Goal: Transaction & Acquisition: Purchase product/service

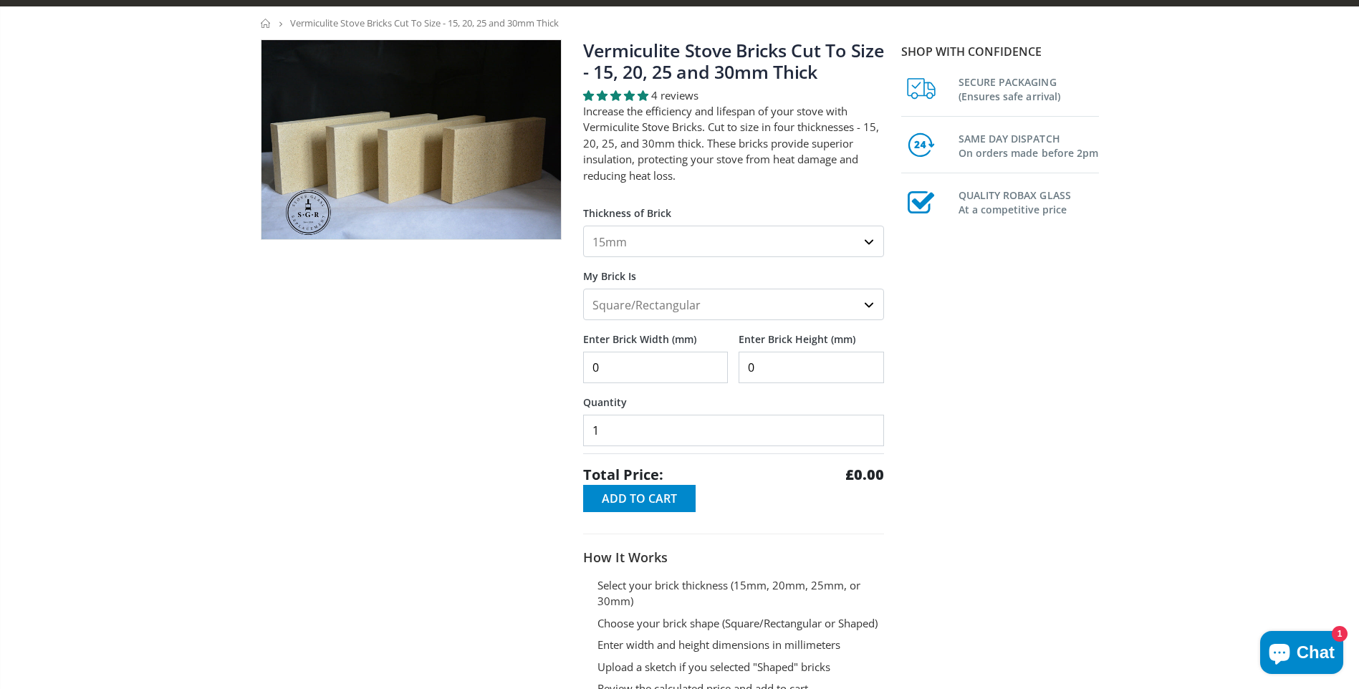
scroll to position [72, 0]
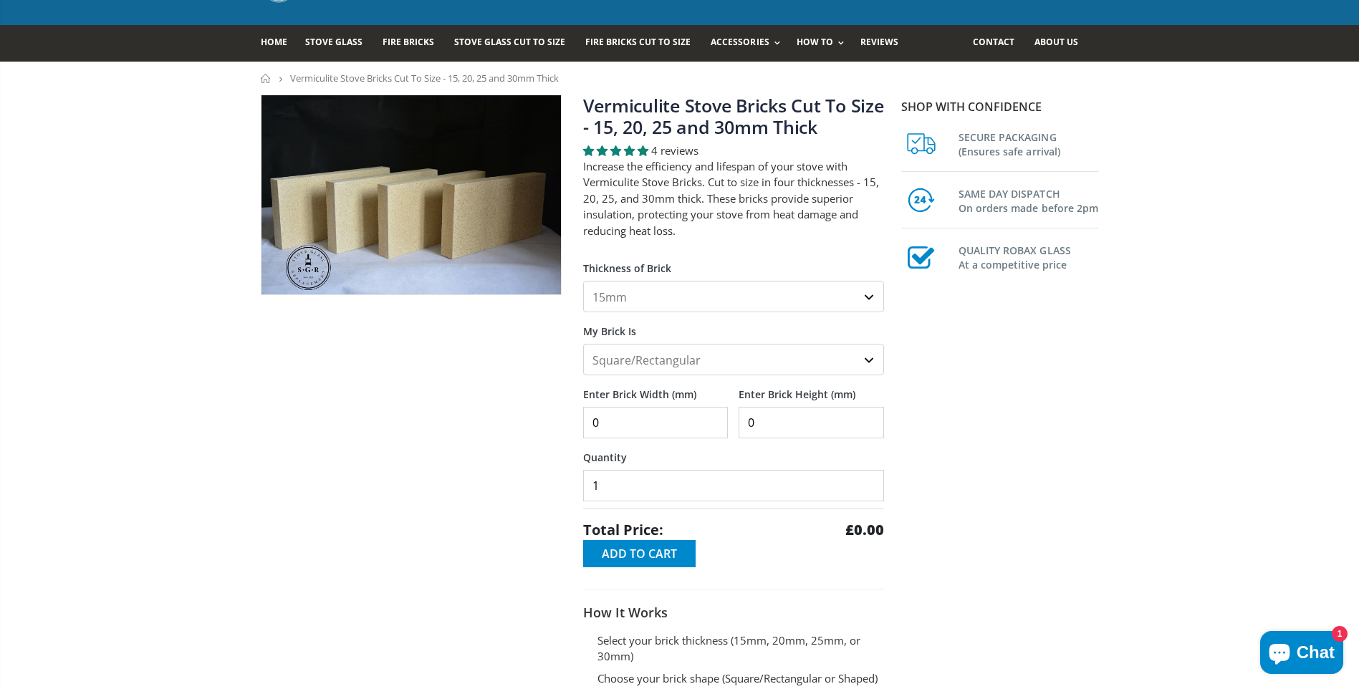
click at [871, 296] on select "15mm 20mm 25mm 30mm" at bounding box center [733, 297] width 301 height 32
select select "30mm"
click at [583, 281] on select "15mm 20mm 25mm 30mm" at bounding box center [733, 297] width 301 height 32
click at [677, 425] on input "0" at bounding box center [655, 423] width 145 height 32
type input "268"
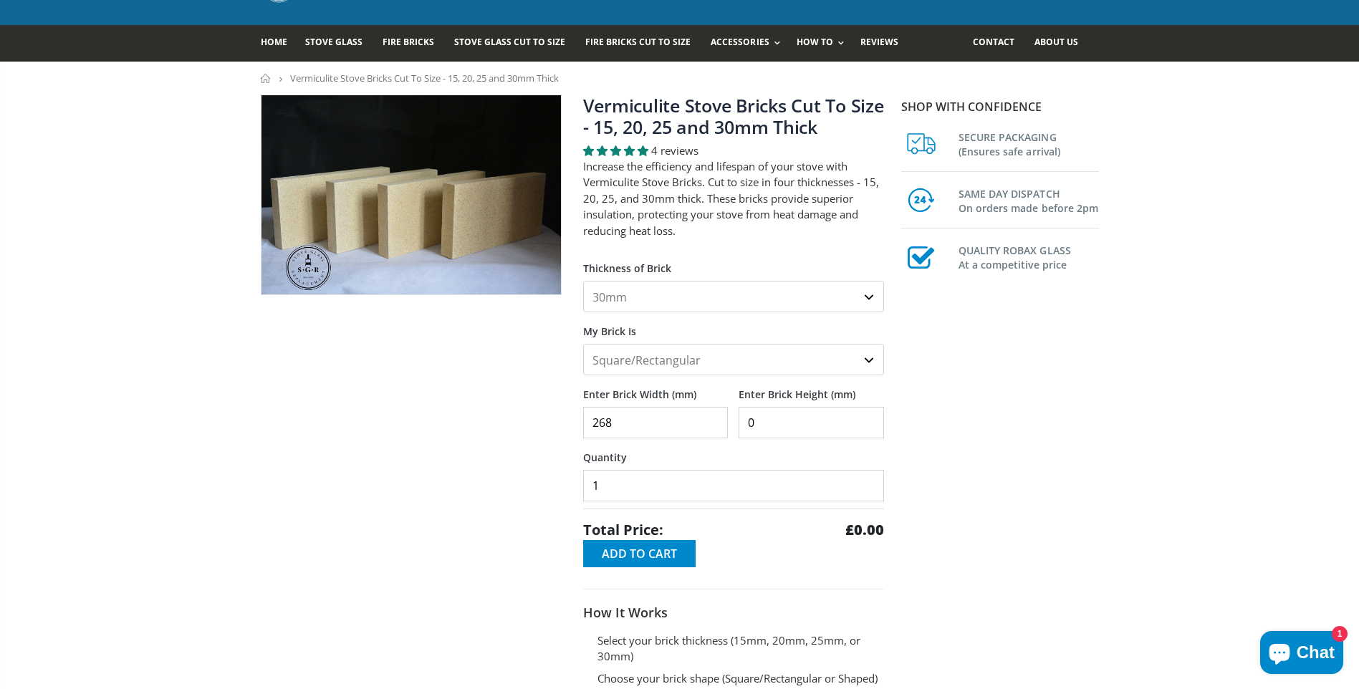
click at [768, 428] on input "0" at bounding box center [810, 423] width 145 height 32
type input "200"
type input "2"
click at [869, 476] on input "2" at bounding box center [733, 486] width 301 height 32
click at [637, 554] on span "Add to Cart" at bounding box center [639, 554] width 75 height 16
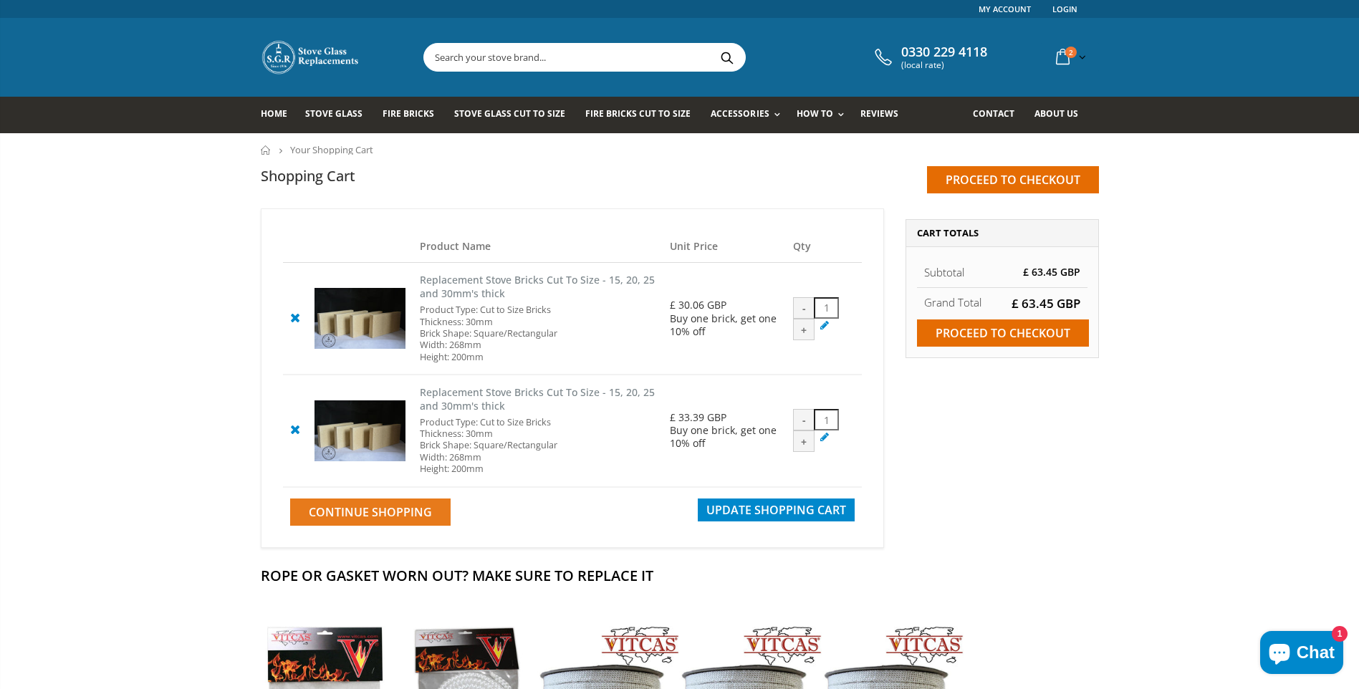
click at [379, 512] on span "Continue Shopping" at bounding box center [370, 512] width 123 height 16
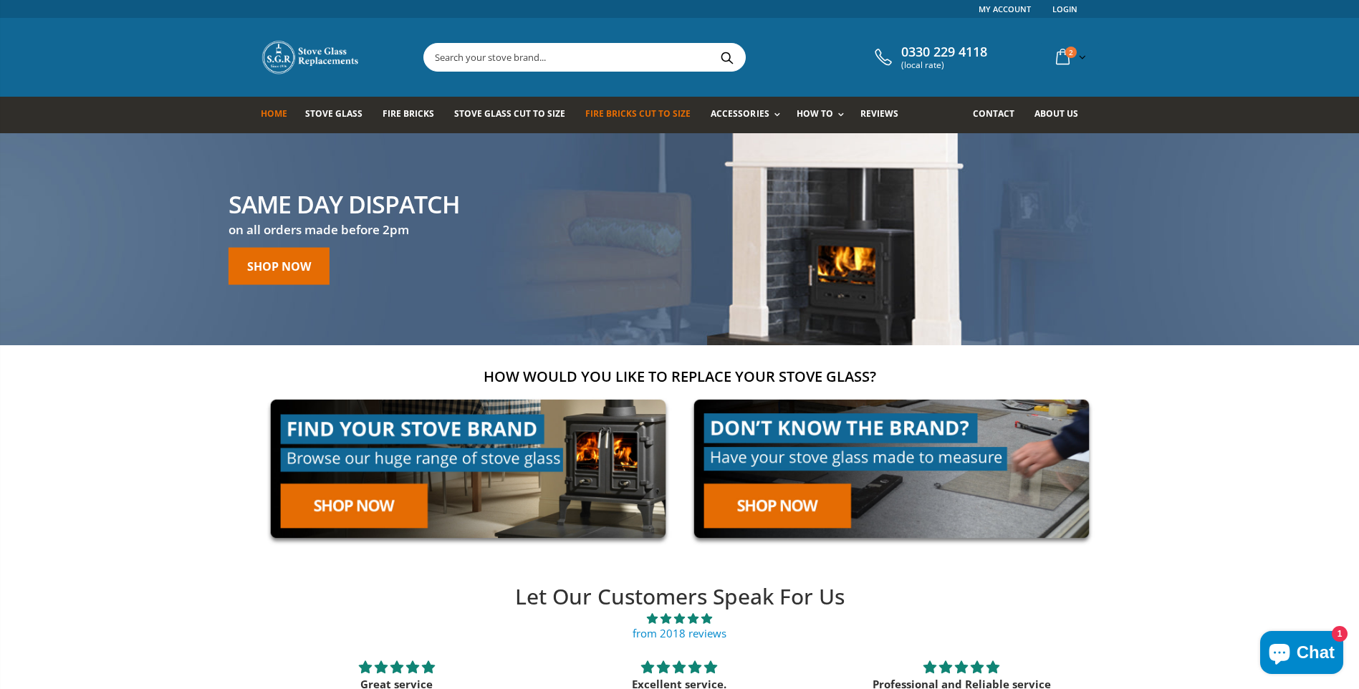
click at [627, 112] on span "Fire Bricks Cut To Size" at bounding box center [637, 113] width 105 height 12
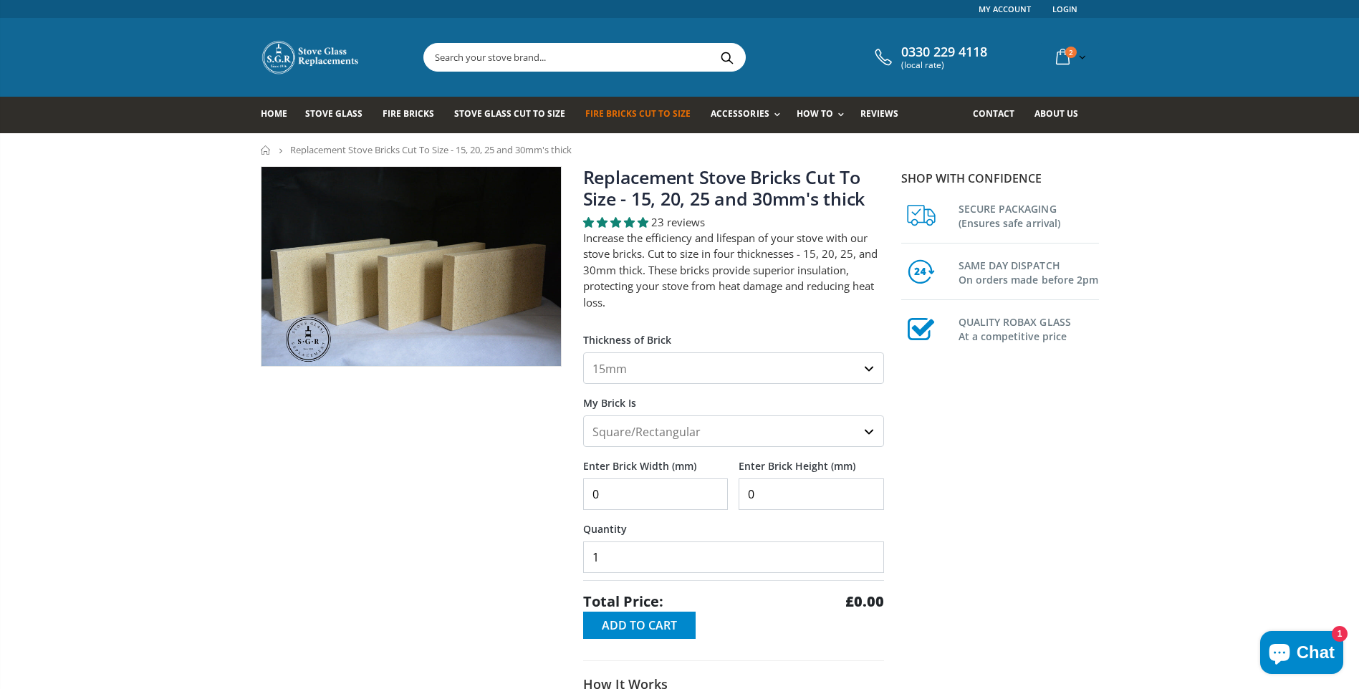
click at [869, 370] on select "15mm 20mm 25mm 30mm" at bounding box center [733, 368] width 301 height 32
select select "30mm"
click at [583, 352] on select "15mm 20mm 25mm 30mm" at bounding box center [733, 368] width 301 height 32
click at [609, 495] on input "0" at bounding box center [655, 494] width 145 height 32
type input "222"
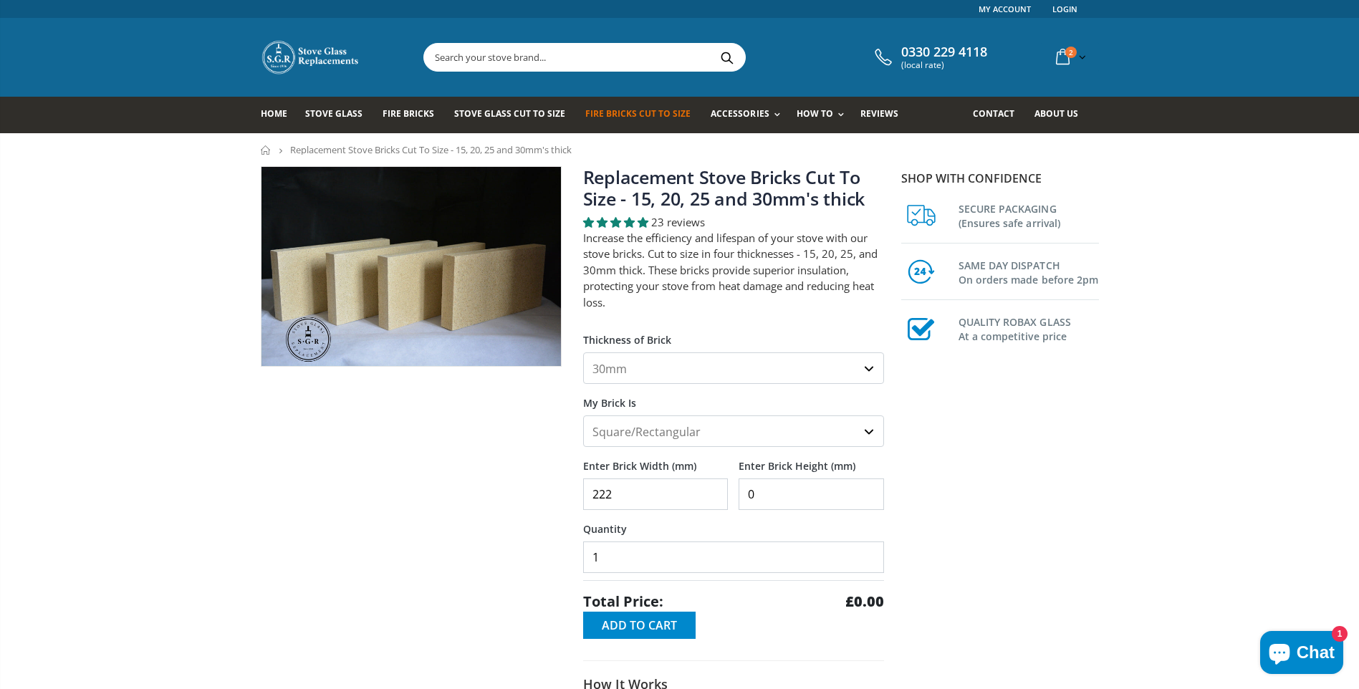
drag, startPoint x: 756, startPoint y: 493, endPoint x: 725, endPoint y: 493, distance: 30.8
click at [725, 493] on div "Enter Brick Width (mm) 222 Enter Brick Height (mm) 0" at bounding box center [733, 478] width 301 height 63
type input "180"
type input "2"
click at [868, 549] on input "2" at bounding box center [733, 557] width 301 height 32
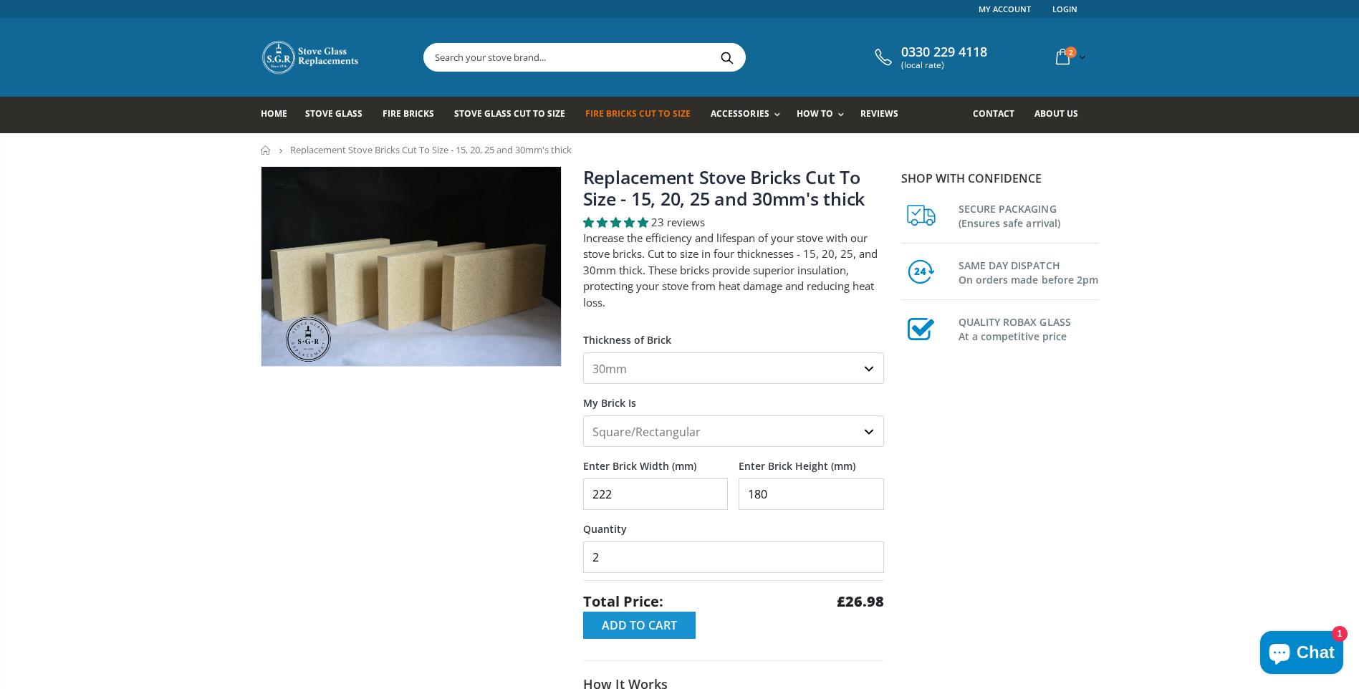
click at [635, 620] on span "Add to Cart" at bounding box center [639, 625] width 75 height 16
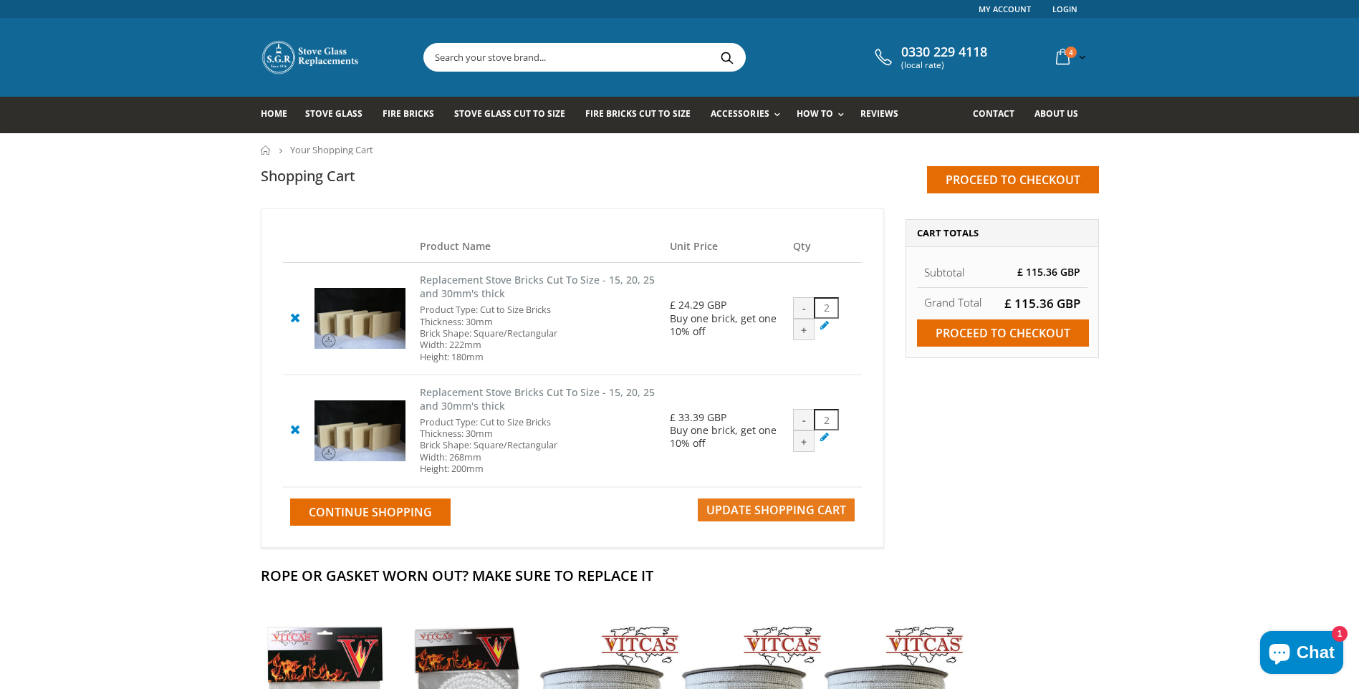
click at [767, 506] on span "Update Shopping Cart" at bounding box center [776, 510] width 140 height 16
click at [393, 514] on span "Continue Shopping" at bounding box center [370, 512] width 123 height 16
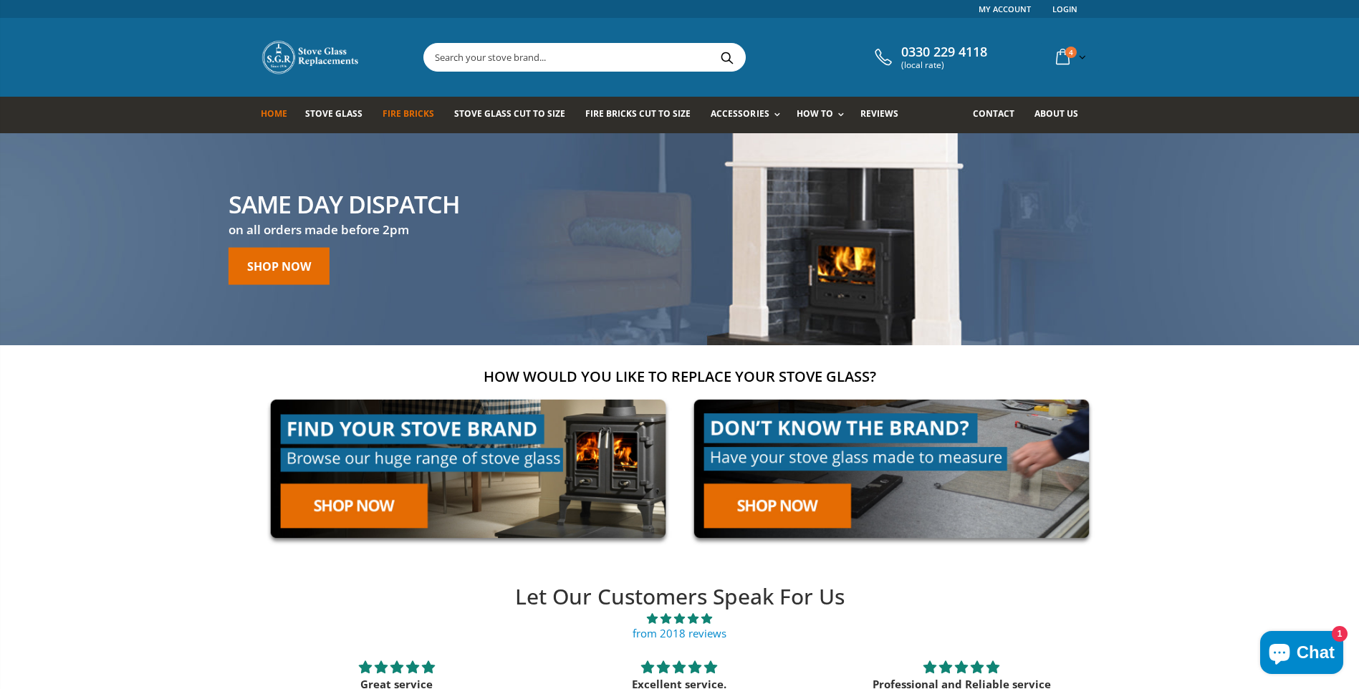
click at [418, 112] on span "Fire Bricks" at bounding box center [408, 113] width 52 height 12
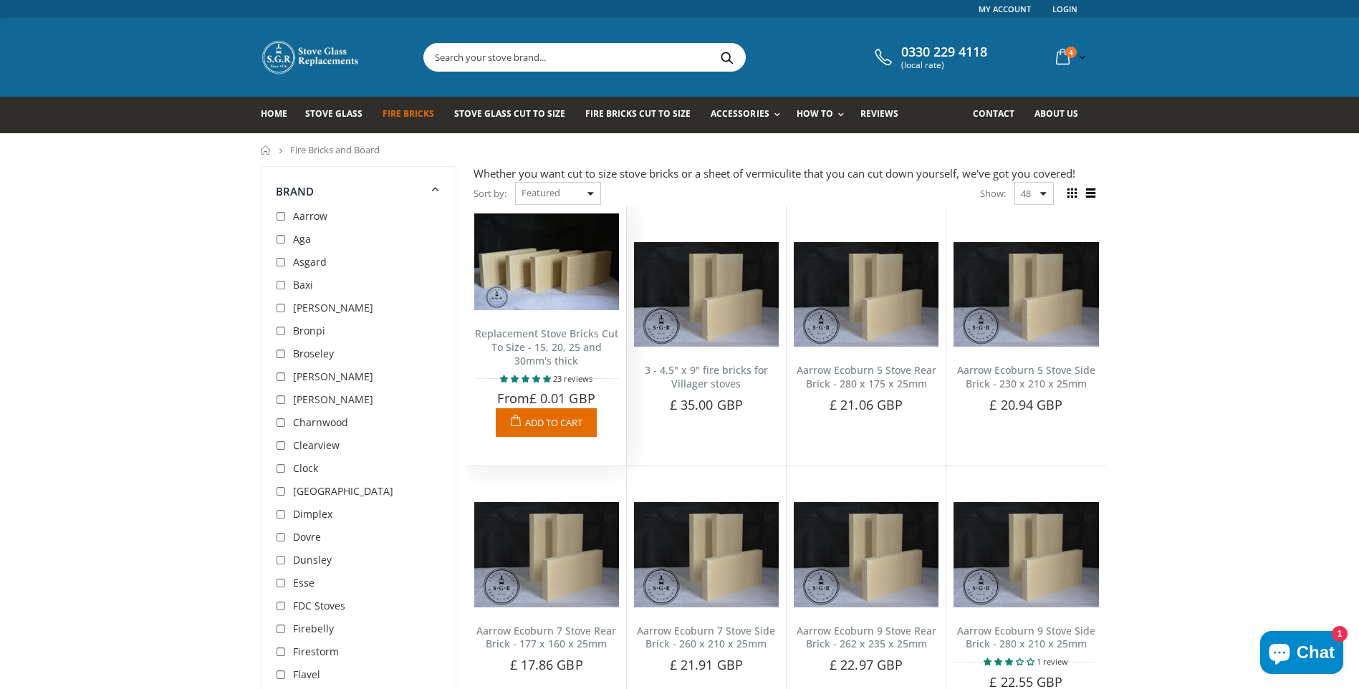
click at [552, 345] on link "Replacement Stove Bricks Cut To Size - 15, 20, 25 and 30mm's thick" at bounding box center [546, 347] width 143 height 41
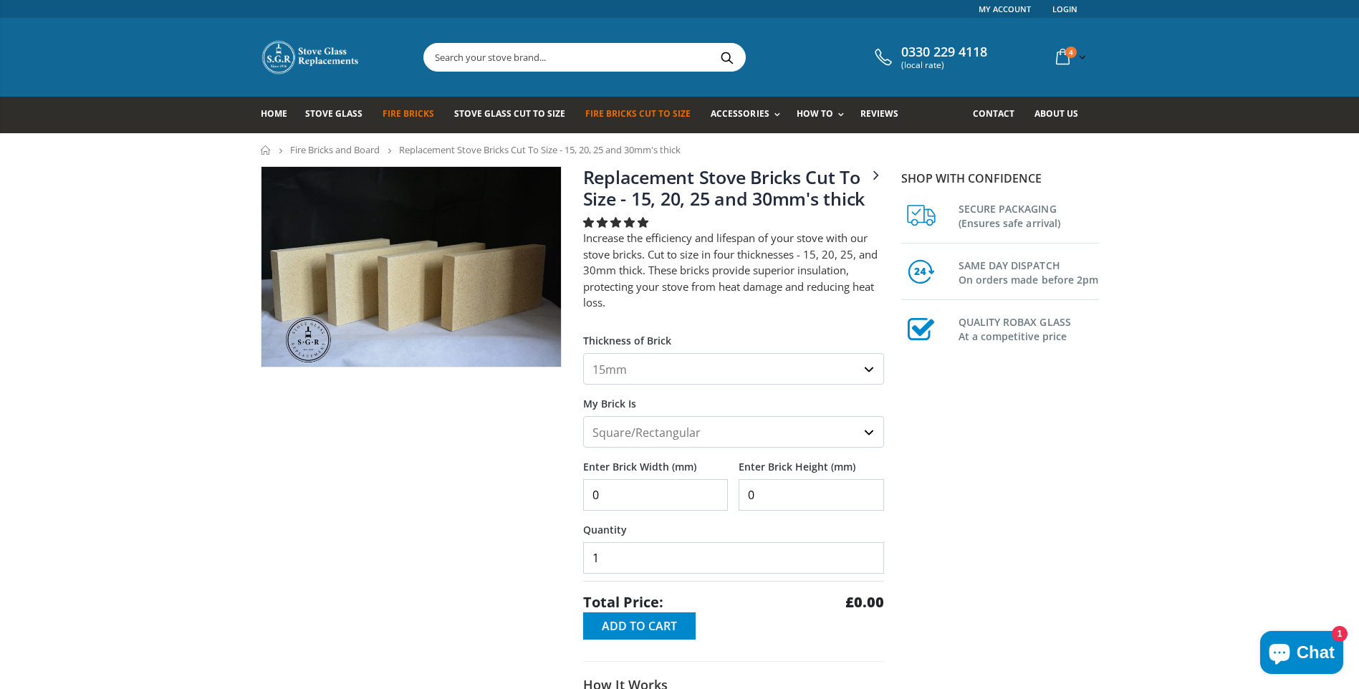
click at [866, 368] on select "15mm 20mm 25mm 30mm" at bounding box center [733, 369] width 301 height 32
select select "30mm"
click at [583, 353] on select "15mm 20mm 25mm 30mm" at bounding box center [733, 369] width 301 height 32
click at [677, 494] on input "0" at bounding box center [655, 495] width 145 height 32
type input "1"
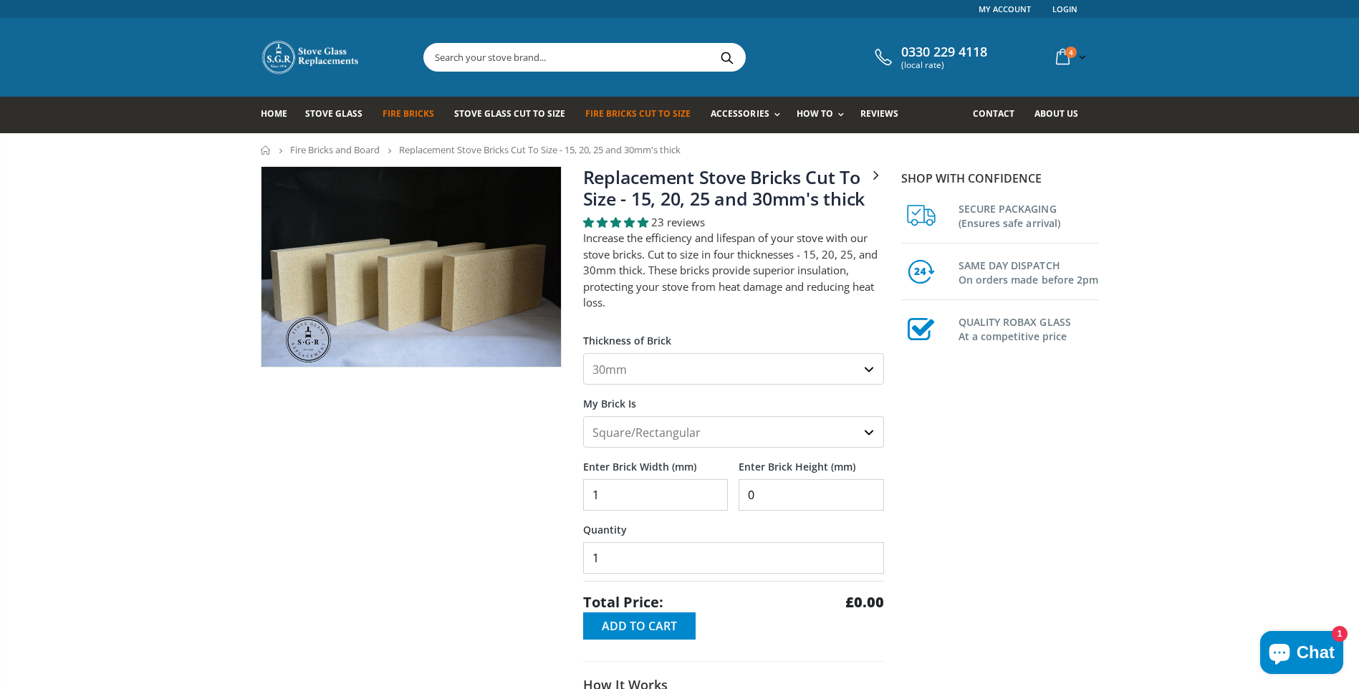
click at [713, 490] on input "1" at bounding box center [655, 495] width 145 height 32
type input "222"
drag, startPoint x: 757, startPoint y: 491, endPoint x: 741, endPoint y: 494, distance: 16.0
click at [741, 494] on input "0" at bounding box center [810, 495] width 145 height 32
type input "180"
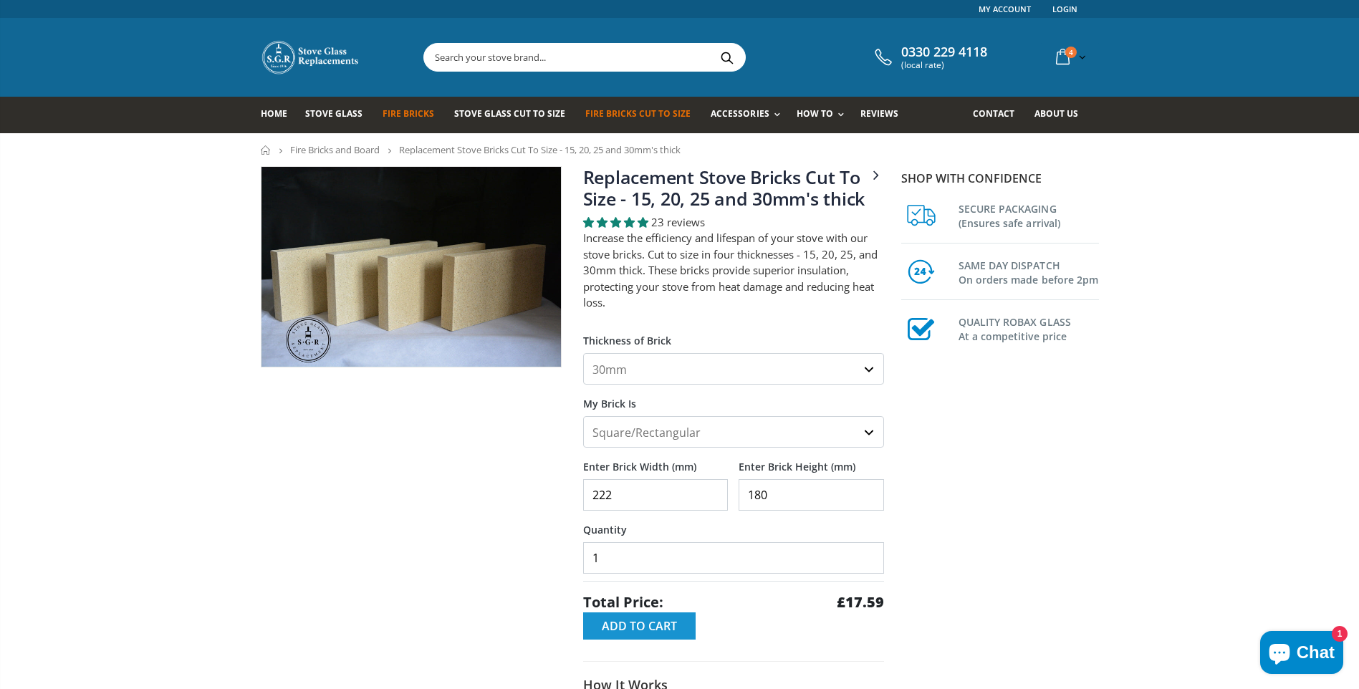
click at [637, 626] on span "Add to Cart" at bounding box center [639, 626] width 75 height 16
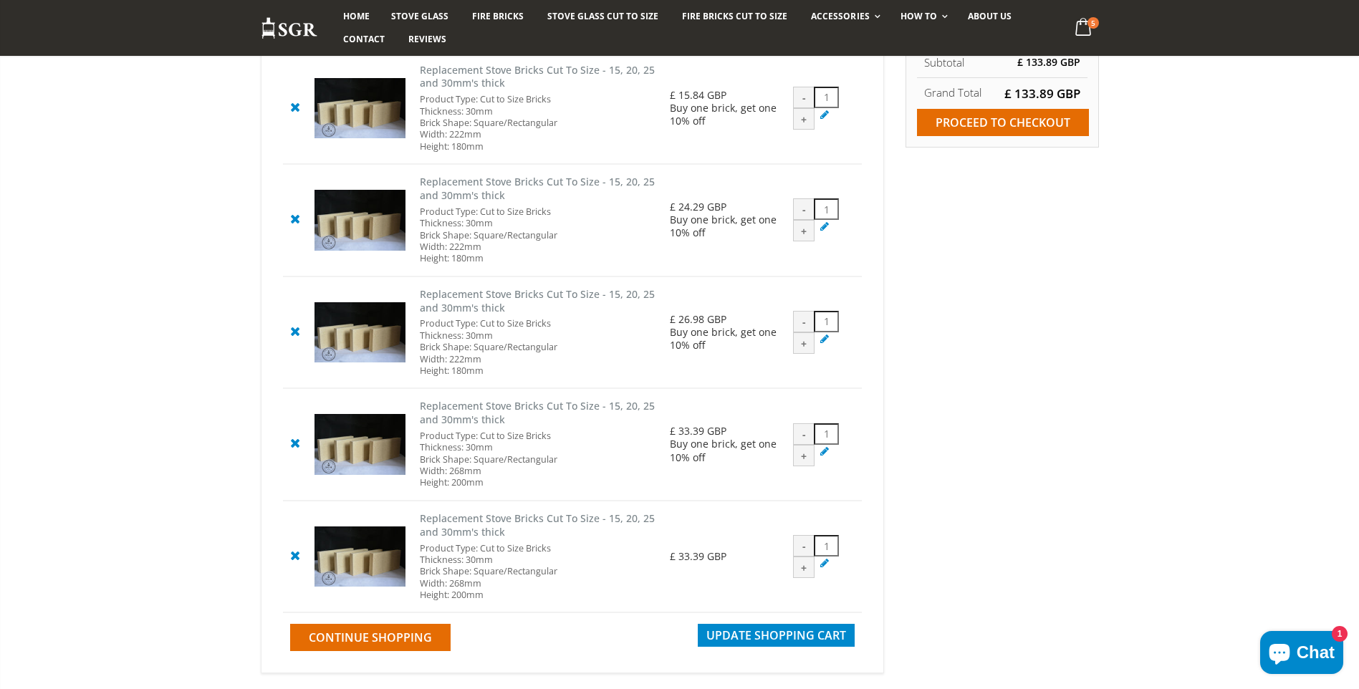
scroll to position [143, 0]
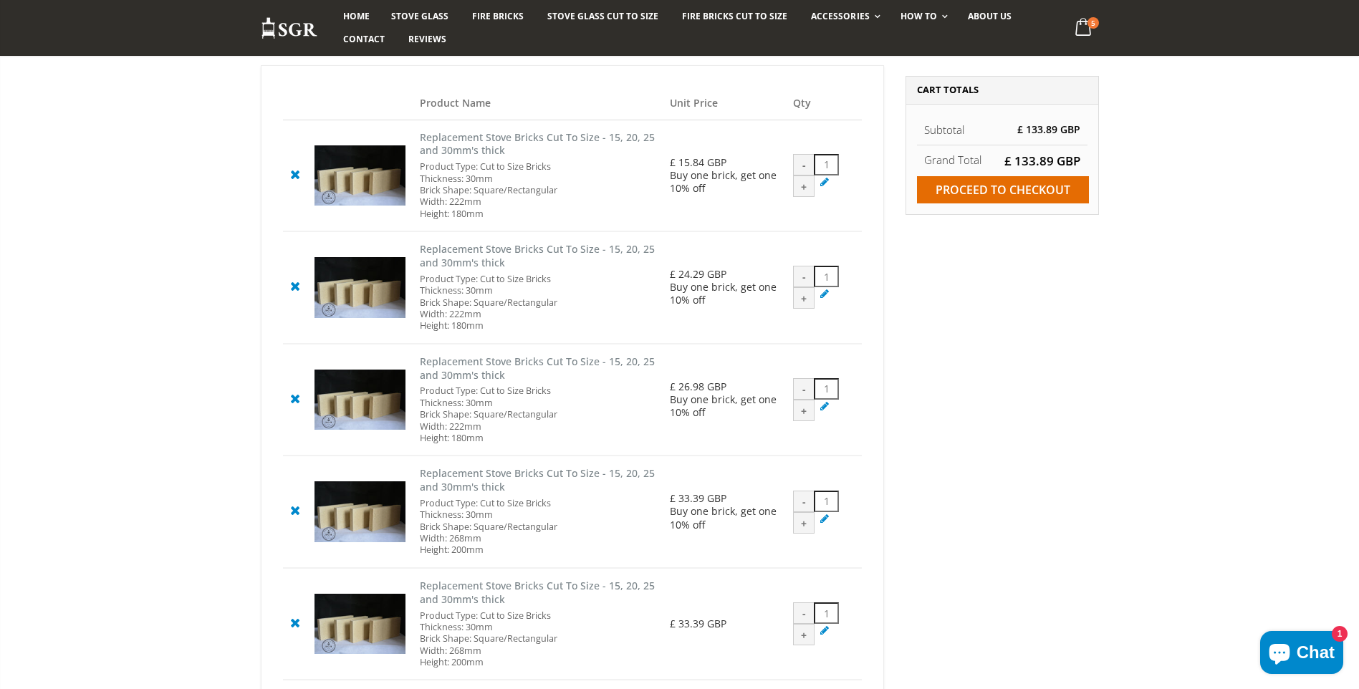
click at [824, 294] on icon at bounding box center [824, 293] width 14 height 14
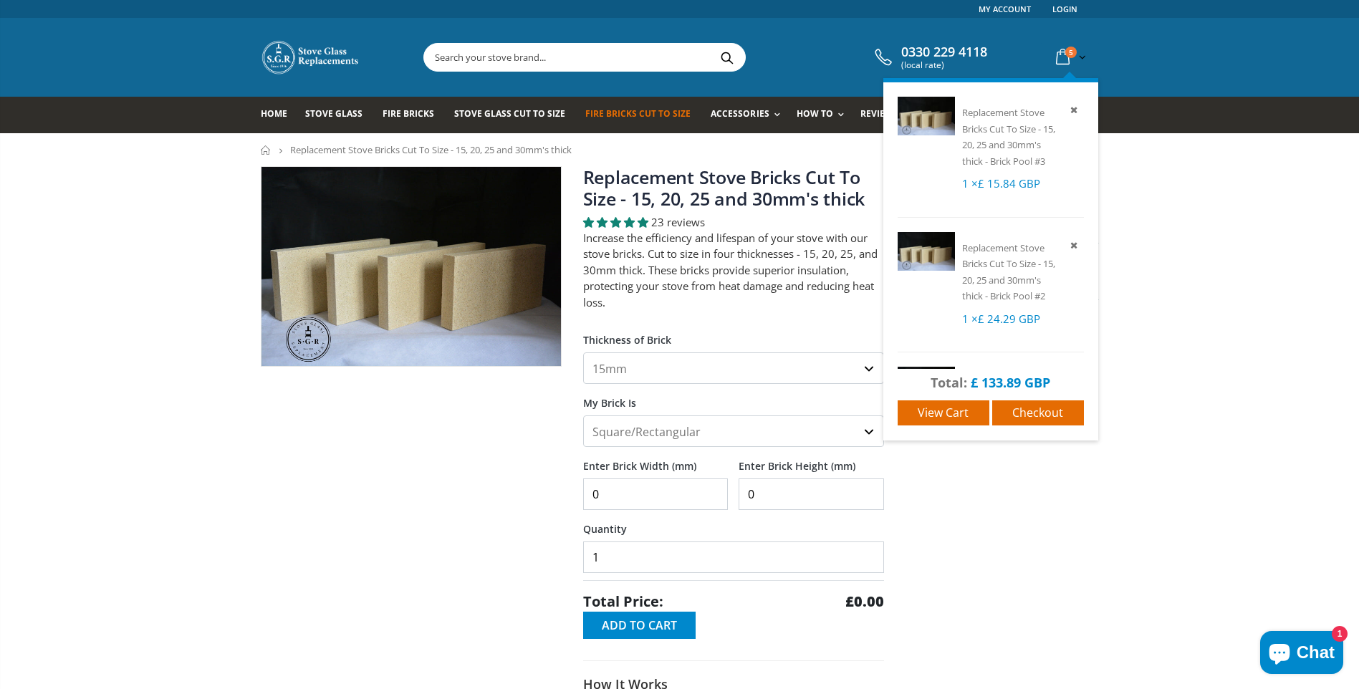
click at [1062, 60] on icon at bounding box center [1062, 57] width 25 height 26
click at [942, 410] on span "View cart" at bounding box center [942, 413] width 51 height 16
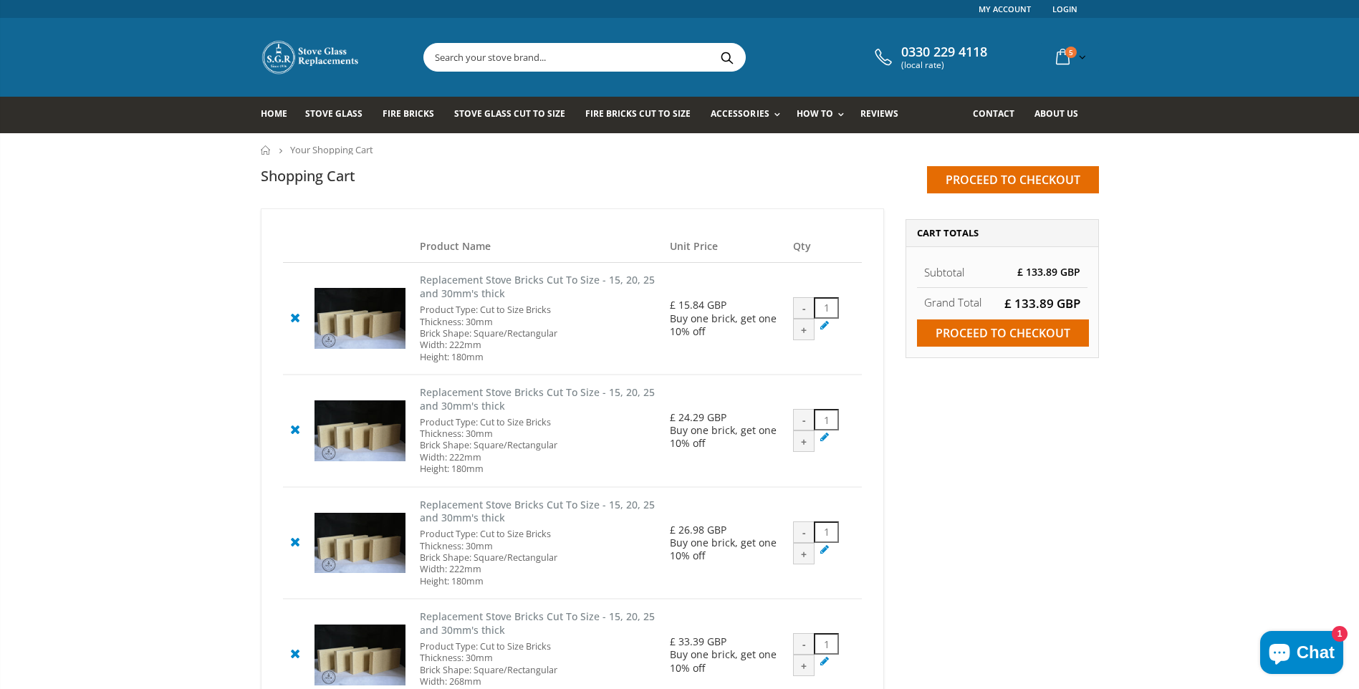
click at [291, 430] on icon at bounding box center [295, 428] width 18 height 17
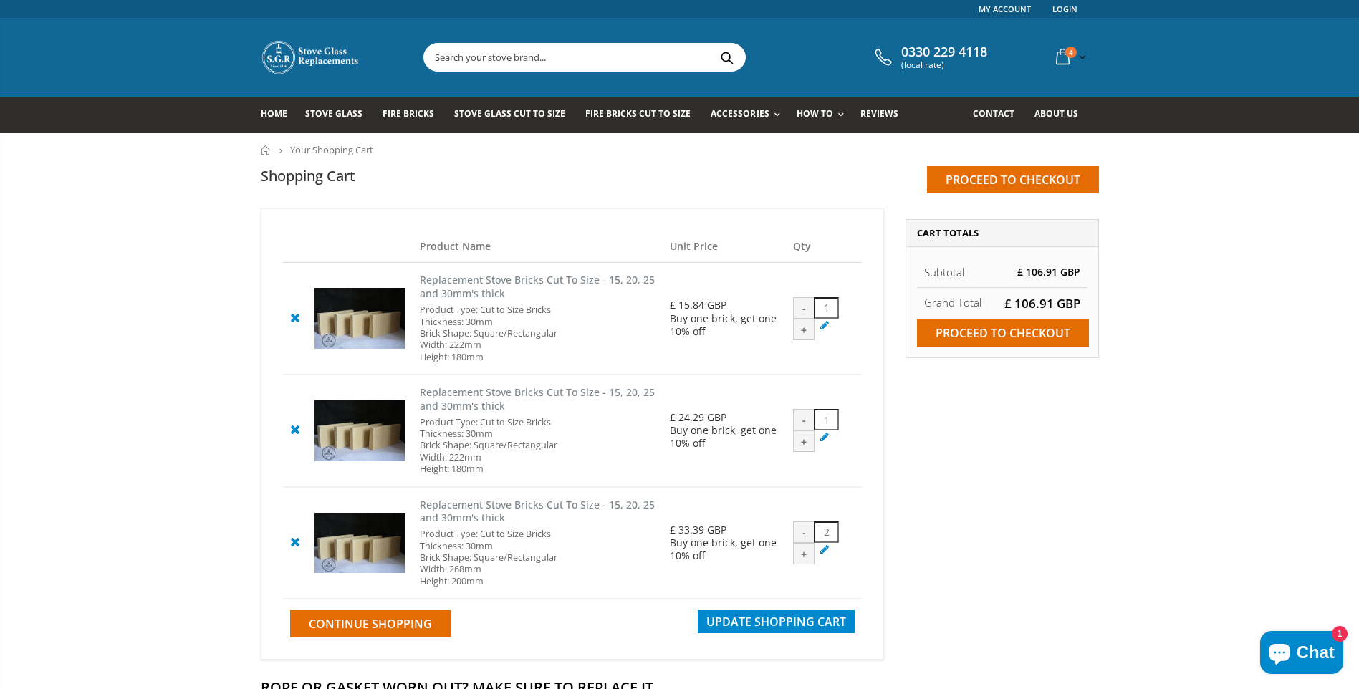
click at [296, 429] on icon at bounding box center [295, 428] width 18 height 17
click at [296, 431] on icon at bounding box center [295, 428] width 18 height 17
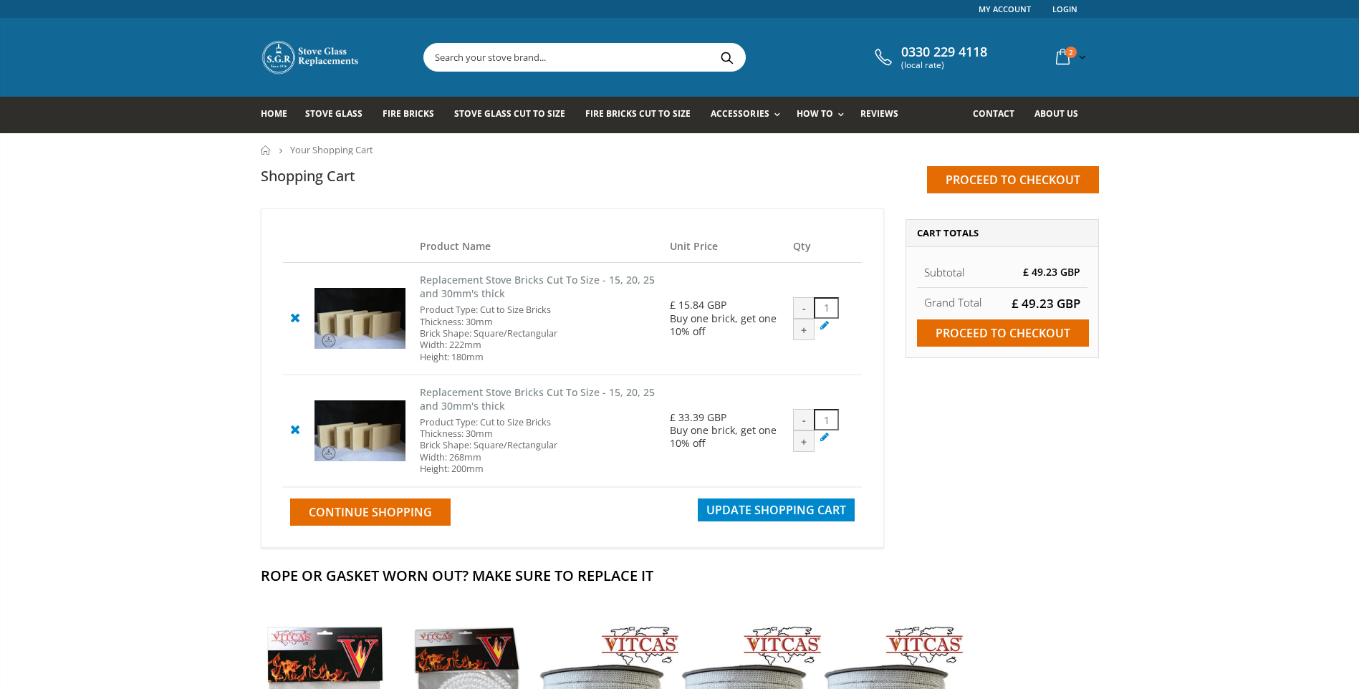
click at [296, 431] on icon at bounding box center [295, 428] width 18 height 17
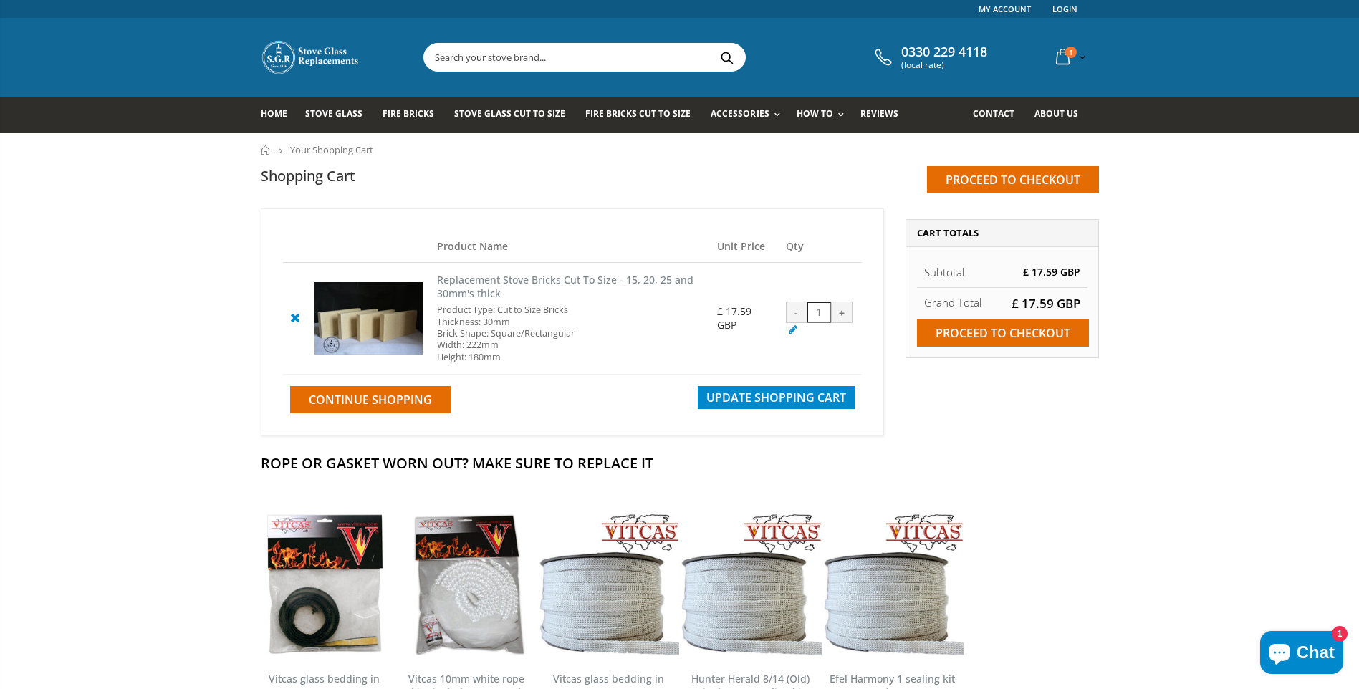
click at [840, 311] on div "+" at bounding box center [841, 312] width 21 height 21
type input "2"
click at [772, 395] on span "Update Shopping Cart" at bounding box center [776, 398] width 140 height 16
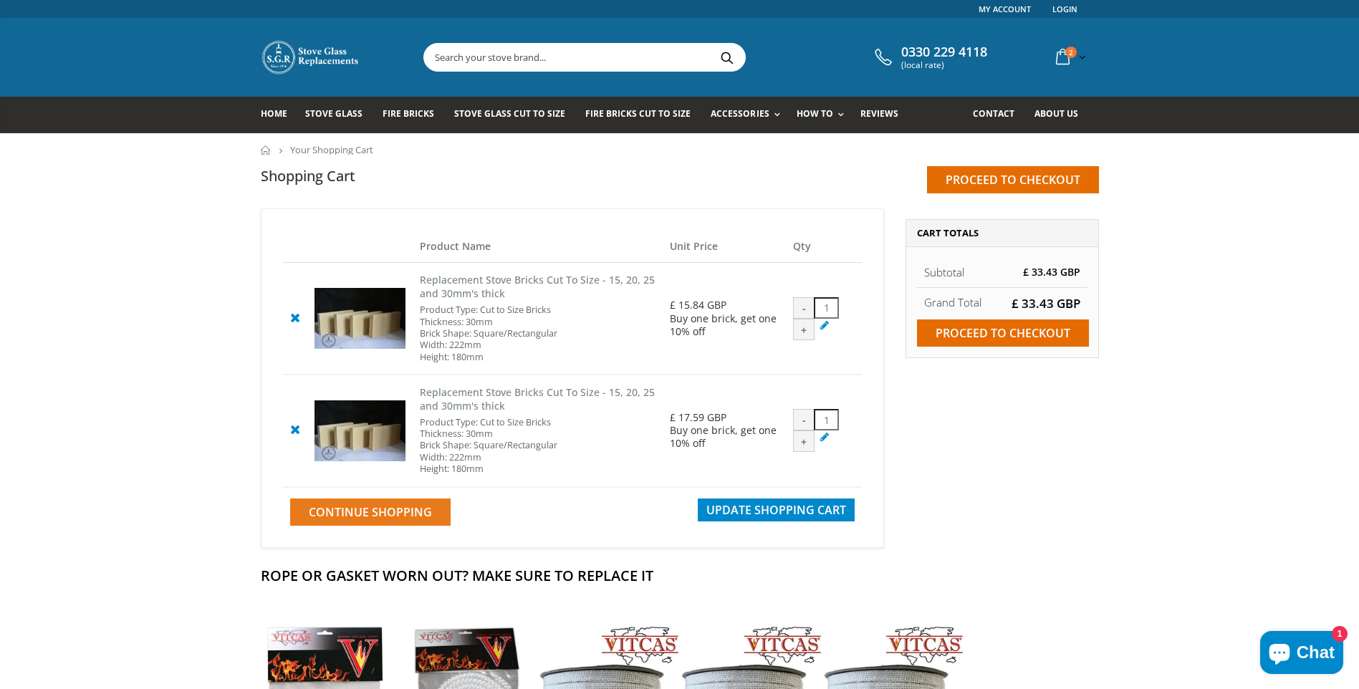
click at [370, 513] on span "Continue Shopping" at bounding box center [370, 512] width 123 height 16
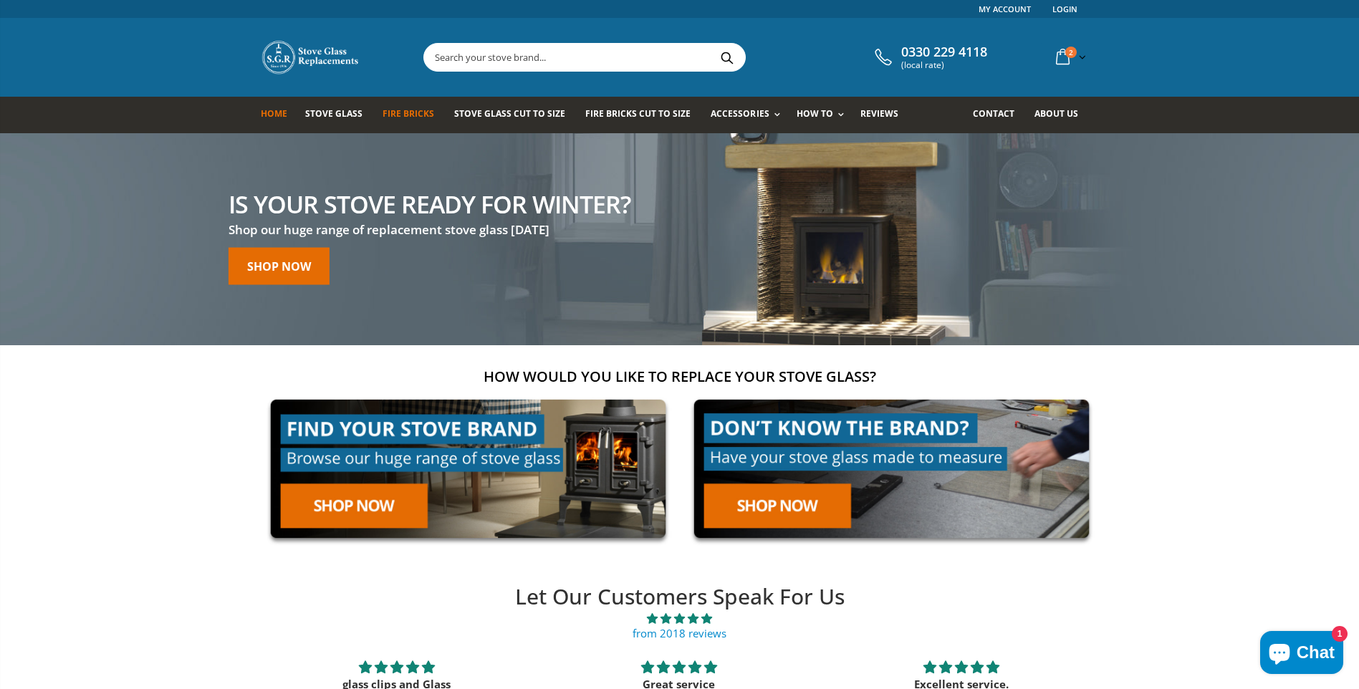
click at [409, 113] on span "Fire Bricks" at bounding box center [408, 113] width 52 height 12
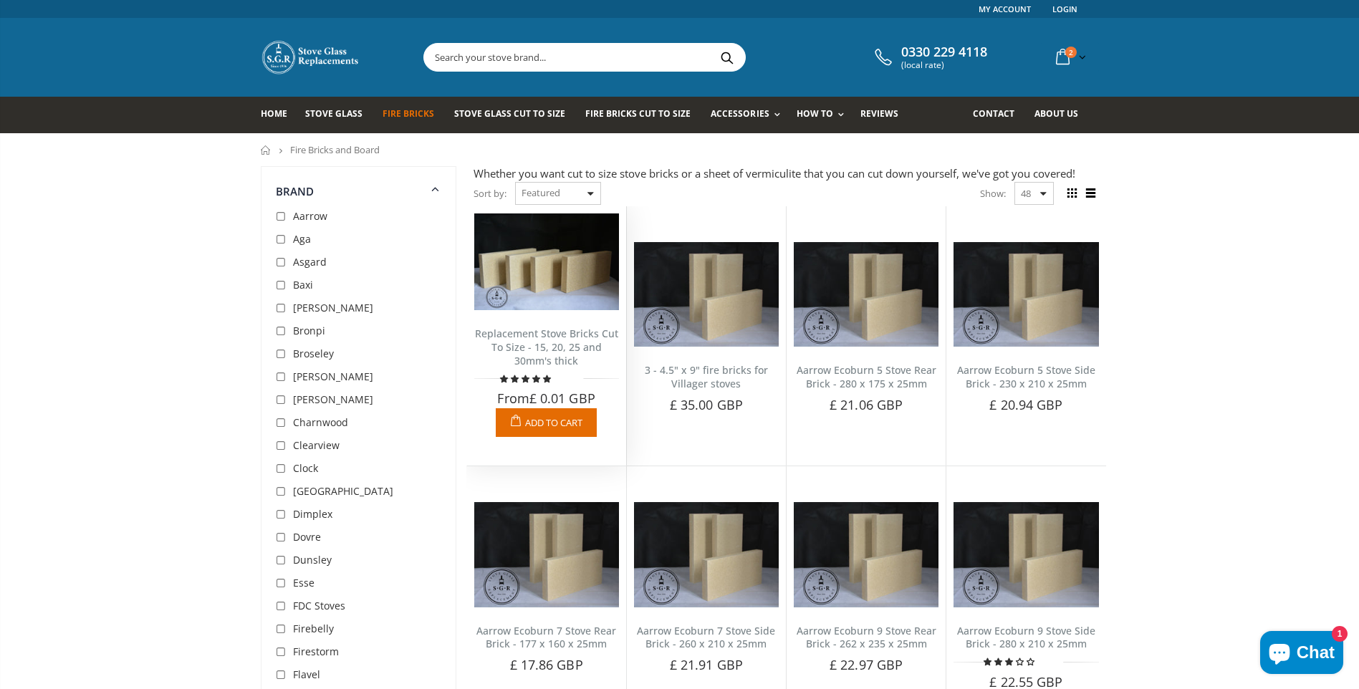
click at [555, 292] on img at bounding box center [546, 261] width 145 height 97
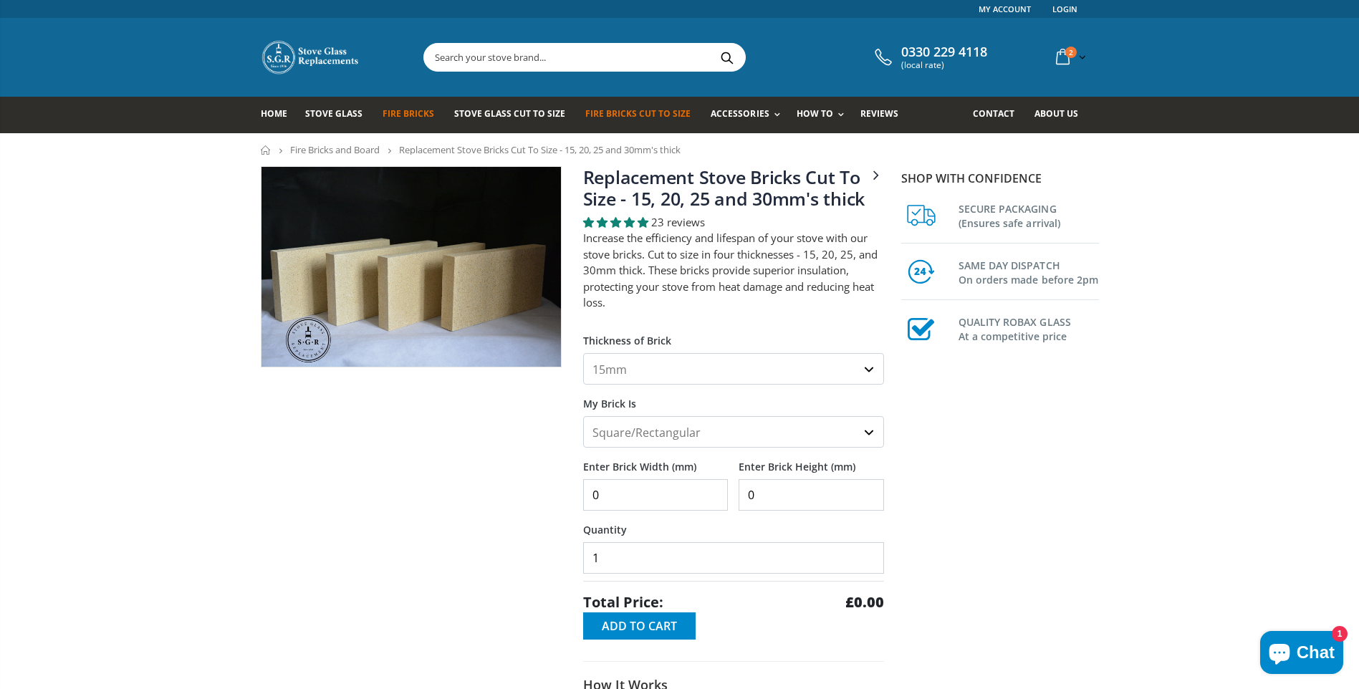
click at [869, 369] on select "15mm 20mm 25mm 30mm" at bounding box center [733, 369] width 301 height 32
select select "30mm"
click at [583, 353] on select "15mm 20mm 25mm 30mm" at bounding box center [733, 369] width 301 height 32
click at [615, 493] on input "0" at bounding box center [655, 495] width 145 height 32
type input "268"
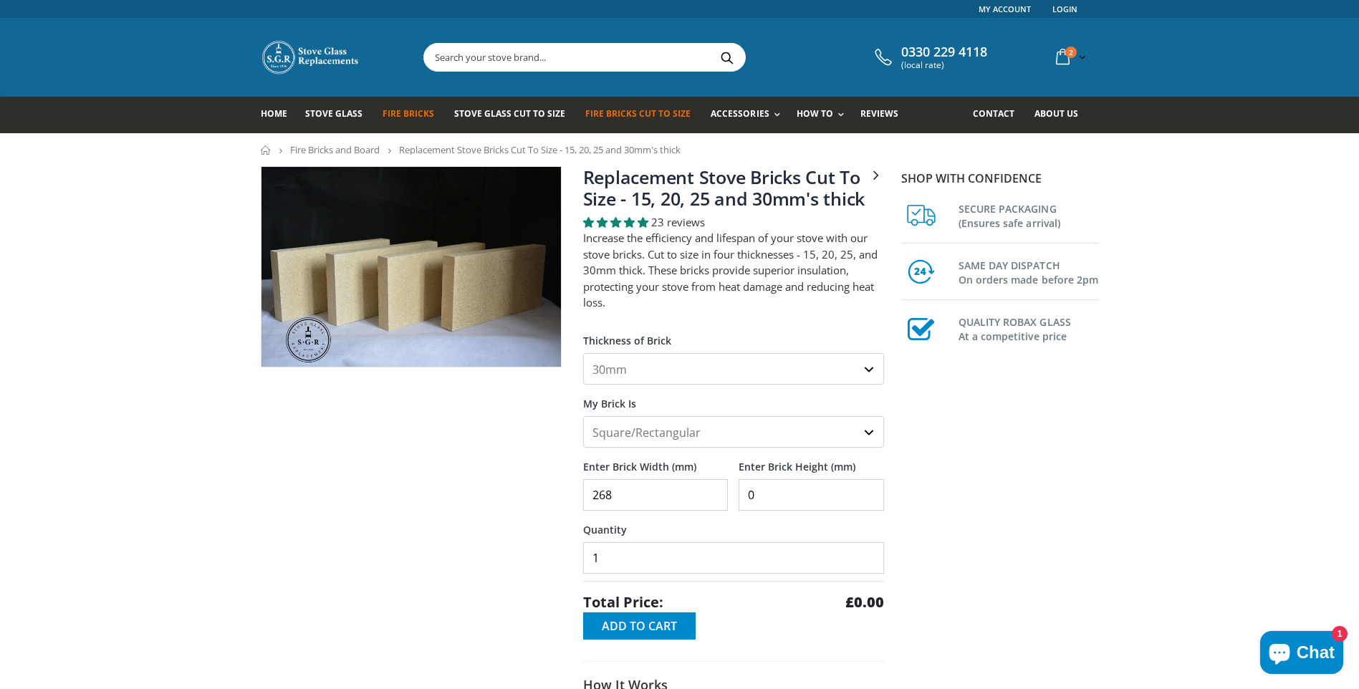
drag, startPoint x: 756, startPoint y: 493, endPoint x: 728, endPoint y: 493, distance: 27.2
click at [729, 493] on div "Enter Brick Width (mm) 268 Enter Brick Height (mm) 0" at bounding box center [733, 479] width 301 height 63
type input "200"
click at [657, 624] on span "Add to Cart" at bounding box center [639, 626] width 75 height 16
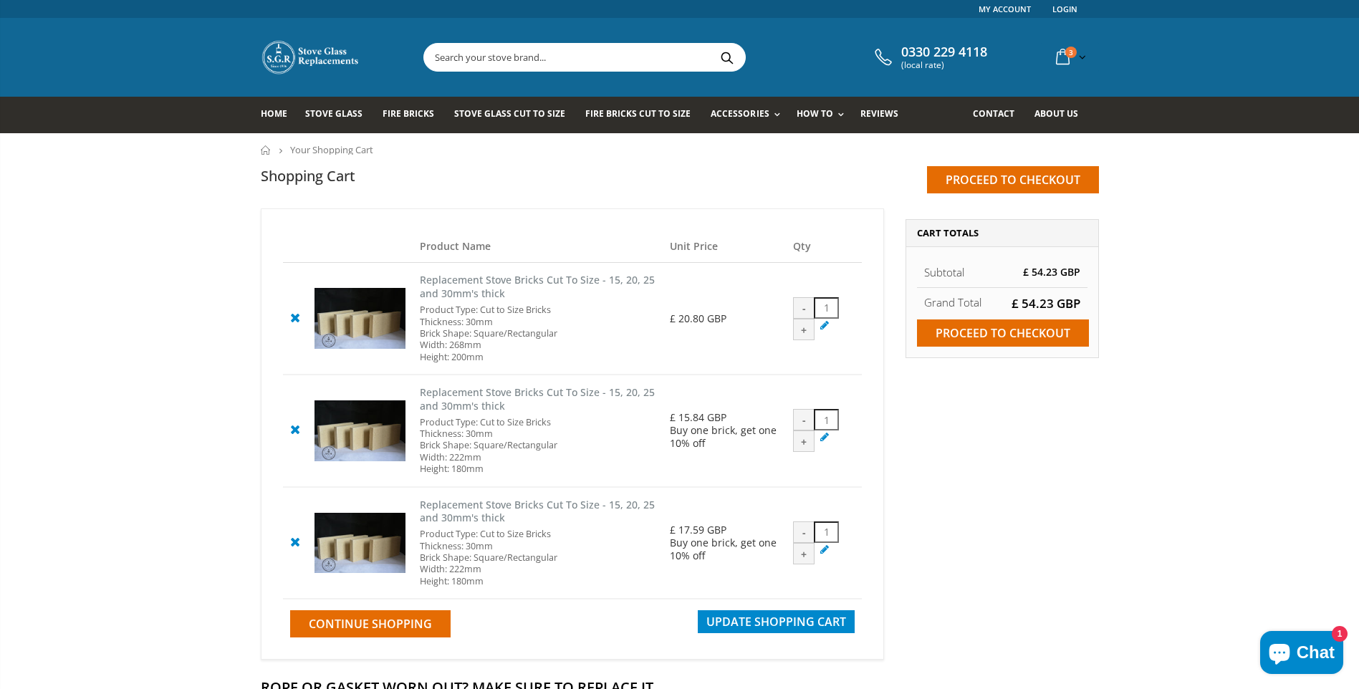
click at [803, 329] on div "+" at bounding box center [803, 329] width 21 height 21
type input "2"
click at [776, 617] on span "Update Shopping Cart" at bounding box center [776, 622] width 140 height 16
